Goal: Check status: Check status

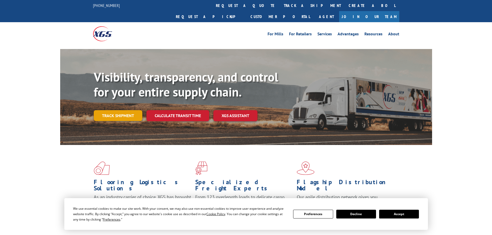
click at [119, 110] on link "Track shipment" at bounding box center [118, 115] width 49 height 11
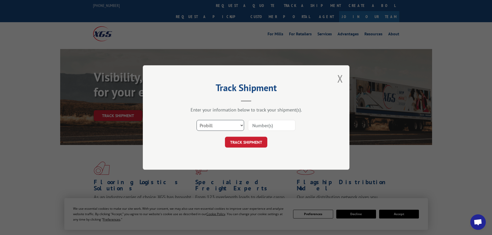
click at [224, 124] on select "Select category... Probill BOL PO" at bounding box center [219, 125] width 47 height 11
select select "bol"
click at [196, 120] on select "Select category... Probill BOL PO" at bounding box center [219, 125] width 47 height 11
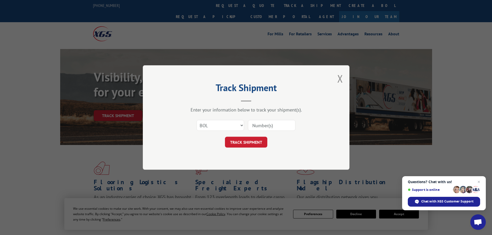
click at [261, 127] on input at bounding box center [271, 125] width 47 height 11
paste input "6023225"
type input "6023225"
click at [242, 141] on button "TRACK SHIPMENT" at bounding box center [246, 142] width 42 height 11
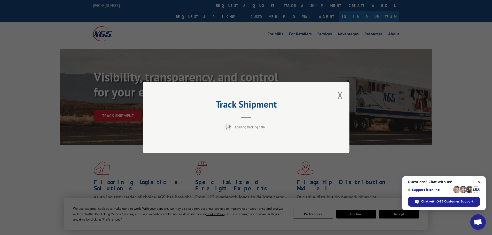
click at [478, 180] on span "Close chat" at bounding box center [478, 182] width 6 height 6
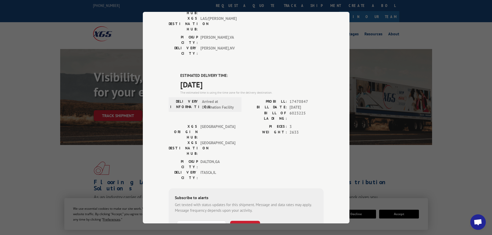
scroll to position [103, 0]
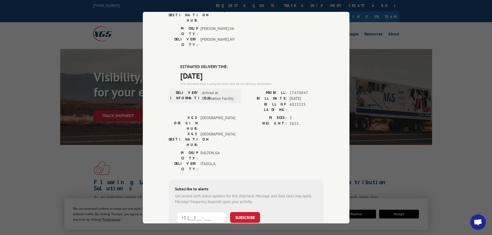
click at [193, 212] on input "+1 (___) ___-____" at bounding box center [201, 217] width 49 height 11
type input "[PHONE_NUMBER]"
click at [237, 212] on button "SUBSCRIBE" at bounding box center [245, 217] width 30 height 11
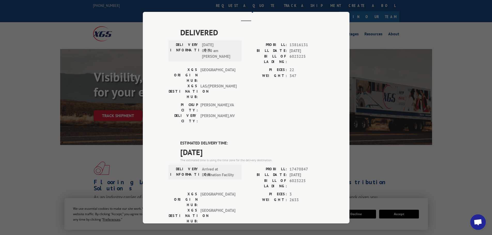
scroll to position [0, 0]
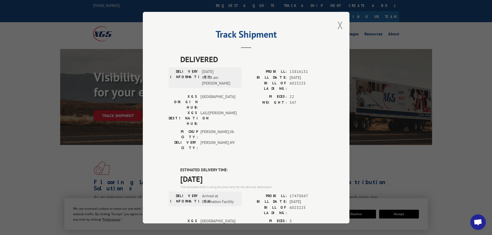
click at [337, 22] on button "Close modal" at bounding box center [340, 25] width 6 height 14
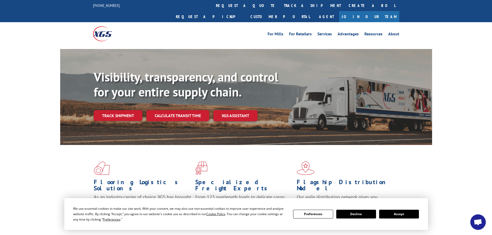
drag, startPoint x: 455, startPoint y: 61, endPoint x: 431, endPoint y: 47, distance: 27.2
click at [452, 59] on div "Visibility, transparency, and control for your entire supply chain. Track shipm…" at bounding box center [246, 102] width 492 height 106
